Goal: Navigation & Orientation: Go to known website

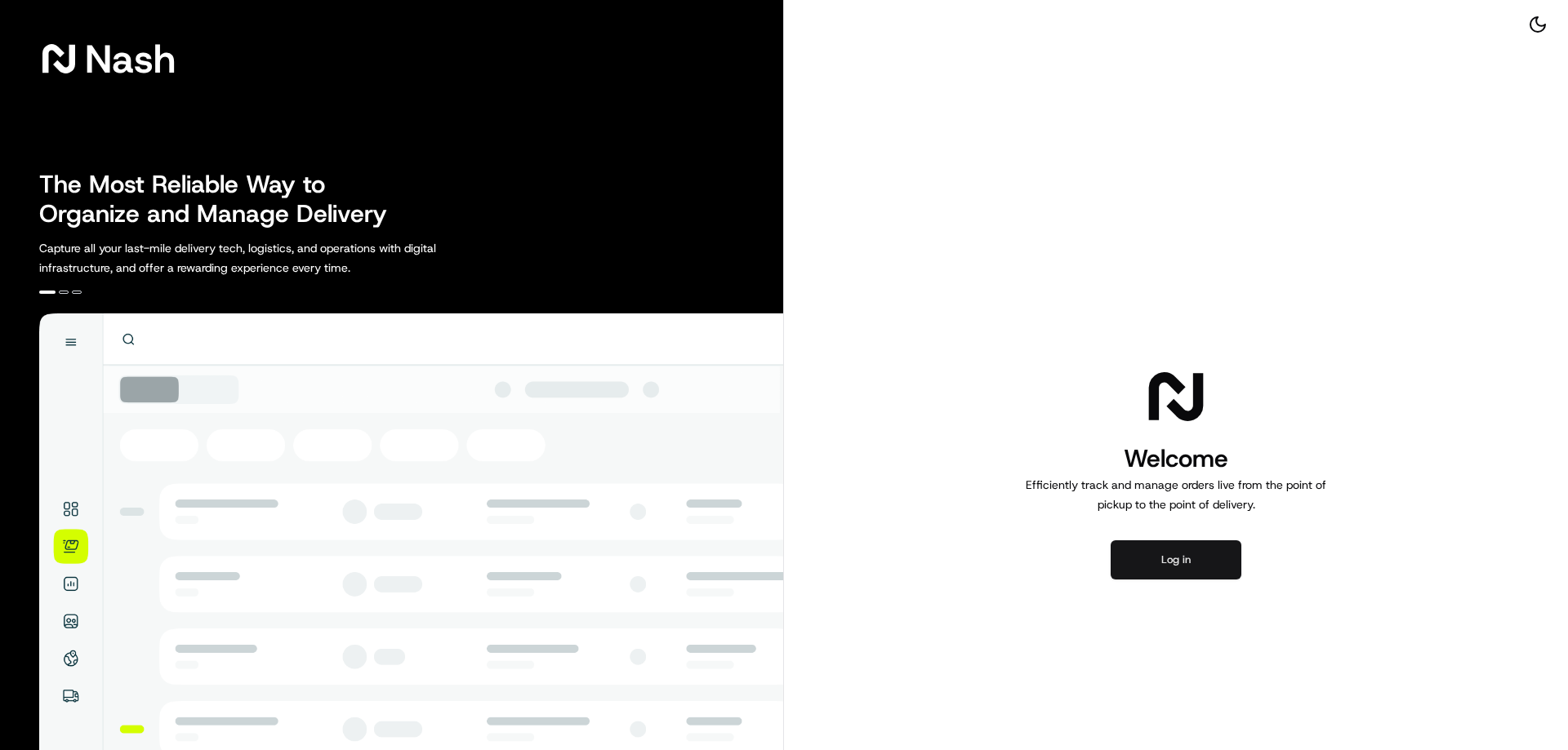
click at [1188, 554] on button "Log in" at bounding box center [1175, 559] width 130 height 39
